Goal: Task Accomplishment & Management: Manage account settings

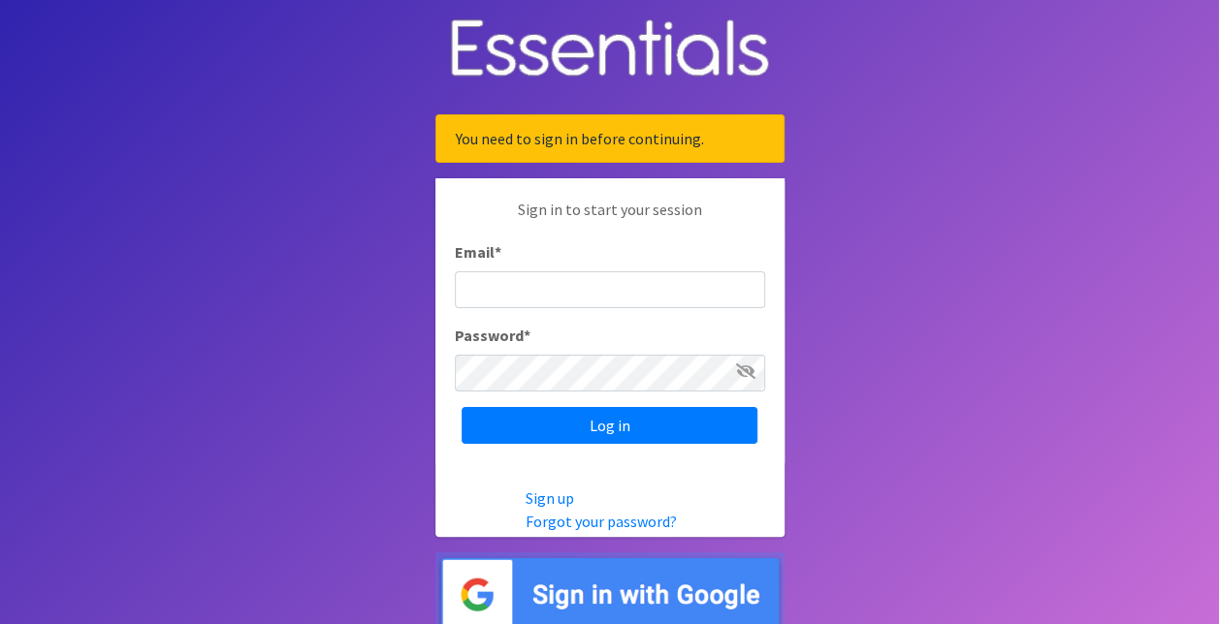
click at [648, 293] on input "Email *" at bounding box center [610, 289] width 310 height 37
type input "[EMAIL_ADDRESS][DOMAIN_NAME]"
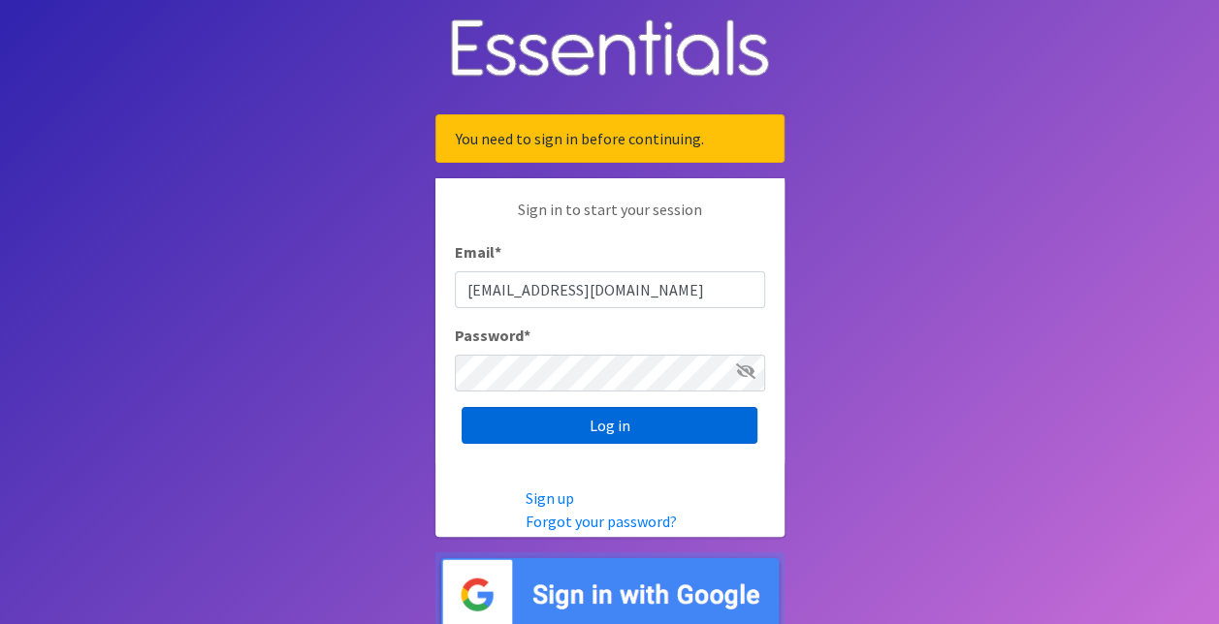
click at [609, 427] on input "Log in" at bounding box center [610, 425] width 296 height 37
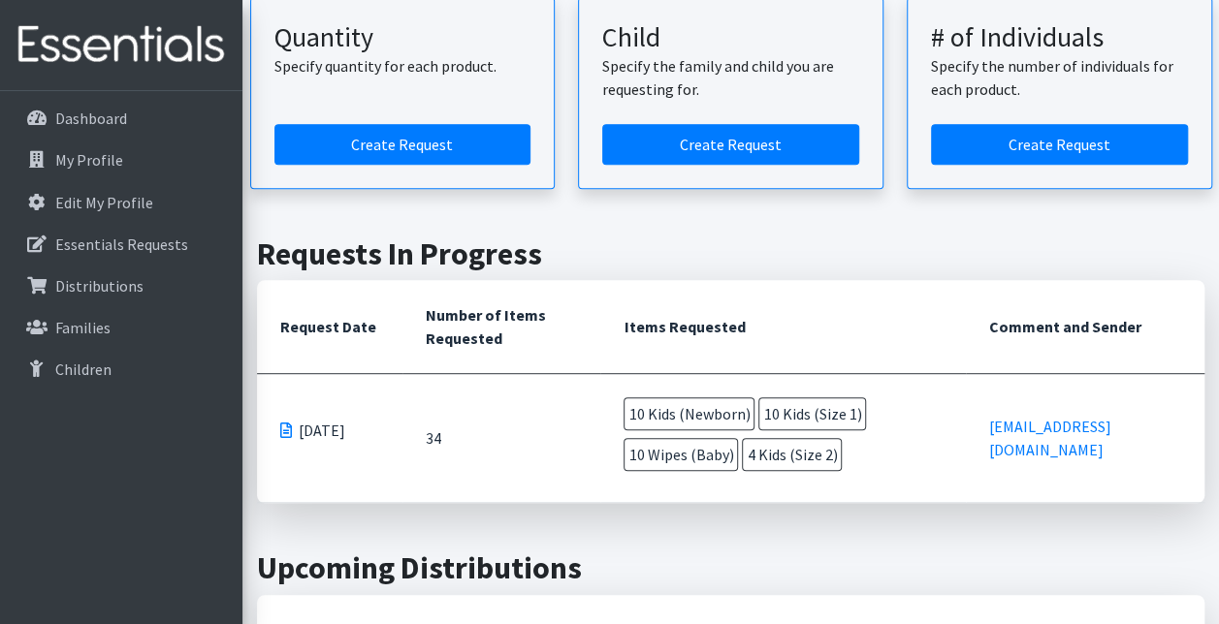
scroll to position [345, 0]
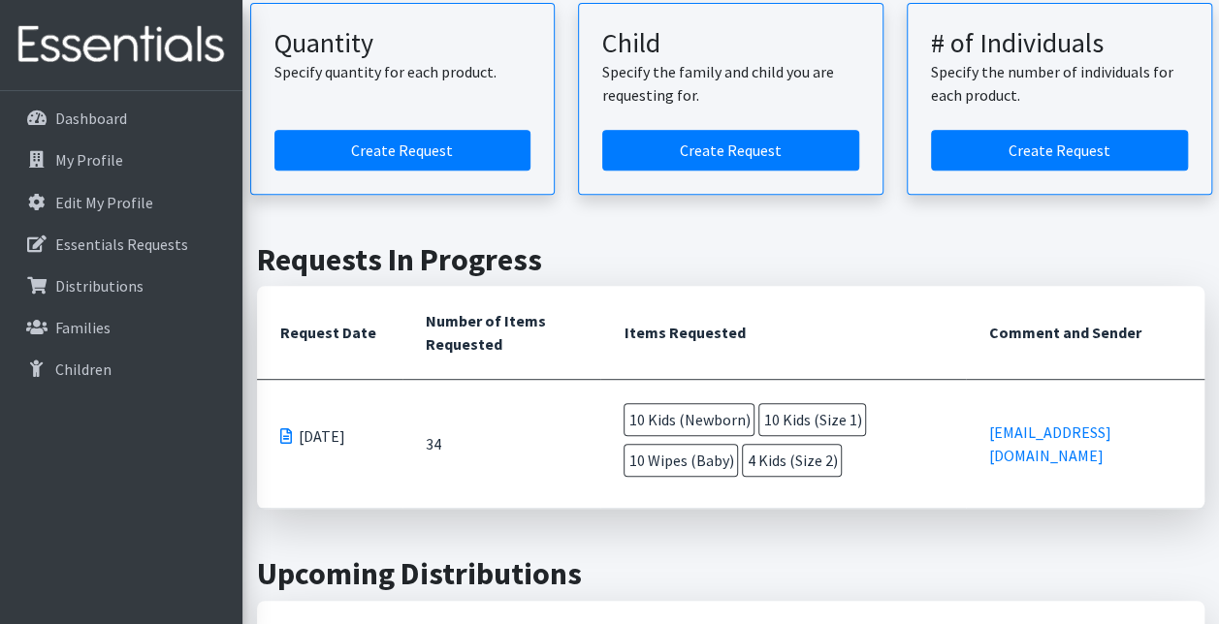
click at [288, 435] on span at bounding box center [286, 437] width 12 height 16
